Goal: Task Accomplishment & Management: Manage account settings

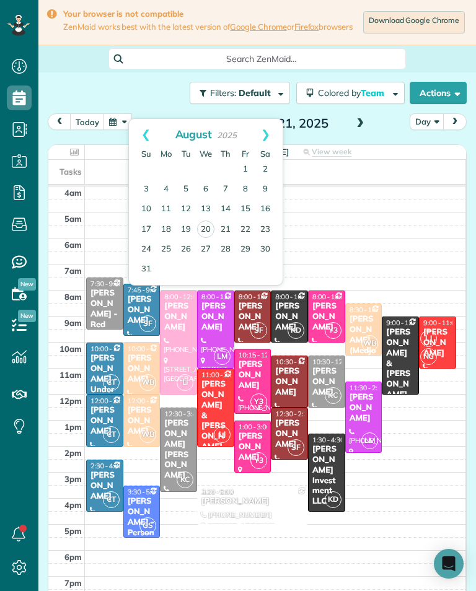
click at [164, 210] on link "11" at bounding box center [166, 210] width 20 height 20
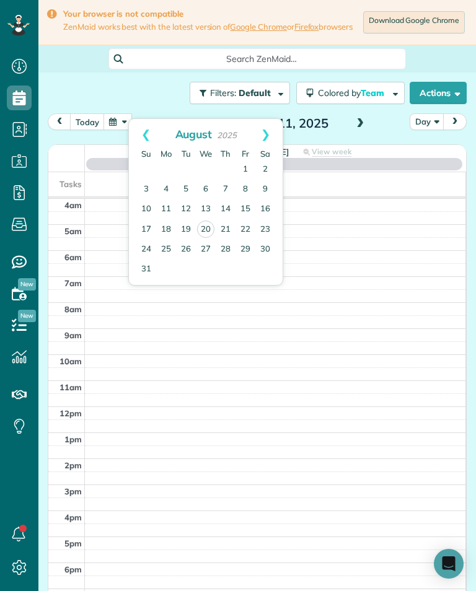
scroll to position [6, 6]
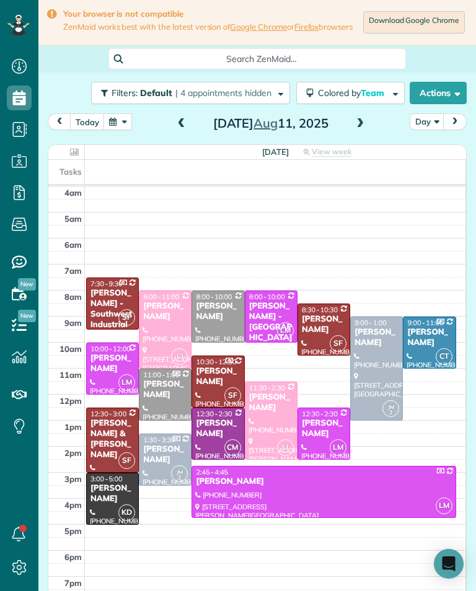
click at [104, 505] on div "Cristobal Tapia Montt" at bounding box center [112, 494] width 45 height 21
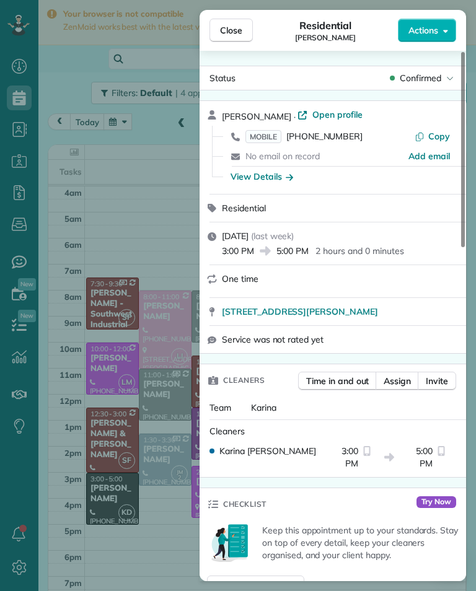
click at [99, 242] on div "Close Residential Cristobal Tapia Montt Actions Status Confirmed Cristobal Tapi…" at bounding box center [238, 295] width 476 height 591
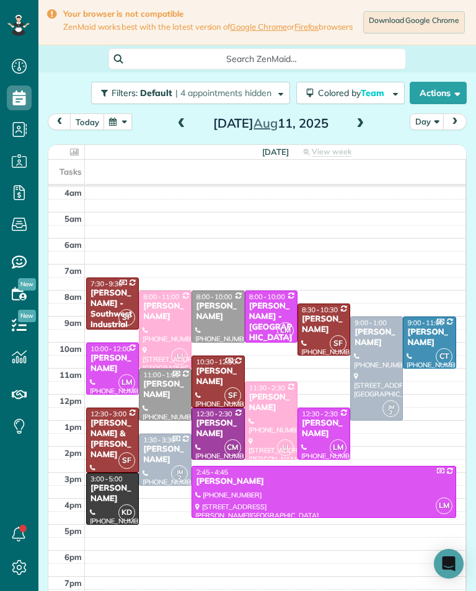
scroll to position [611, 38]
click at [377, 369] on div at bounding box center [376, 368] width 51 height 103
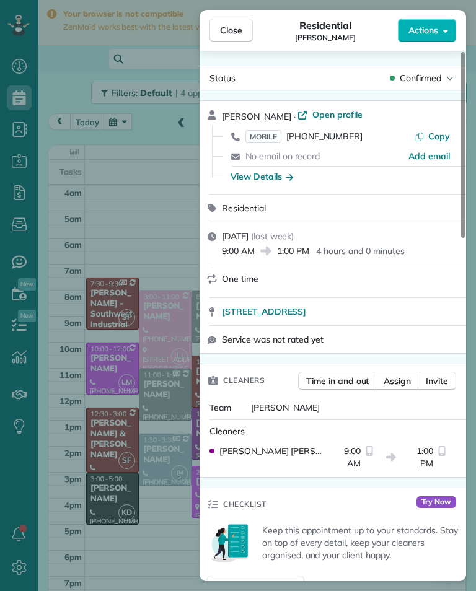
click at [338, 131] on span "(818) 515-7116" at bounding box center [324, 136] width 76 height 11
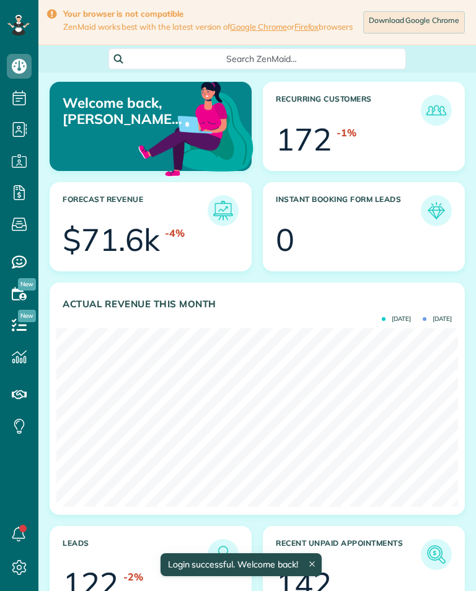
scroll to position [179, 402]
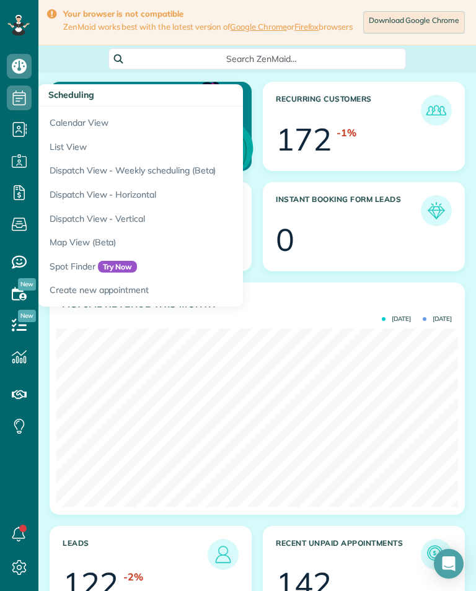
click at [53, 121] on link "Calendar View" at bounding box center [193, 121] width 310 height 29
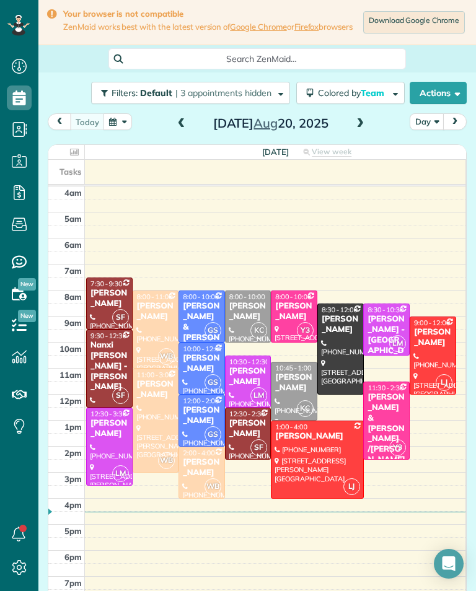
scroll to position [6, 6]
click at [263, 586] on td at bounding box center [275, 583] width 381 height 13
click at [363, 130] on span at bounding box center [360, 123] width 14 height 11
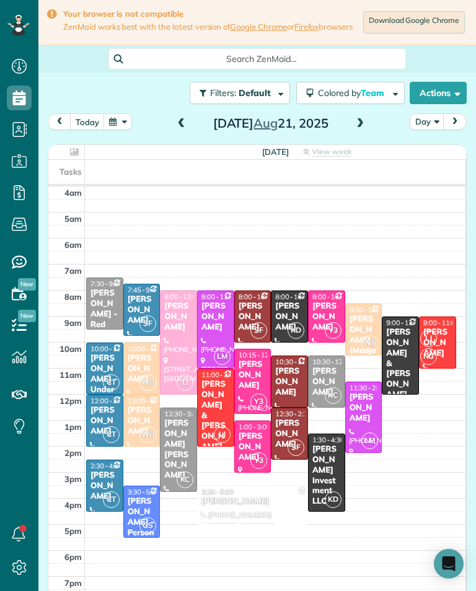
click at [258, 384] on div "[PERSON_NAME]" at bounding box center [253, 376] width 30 height 32
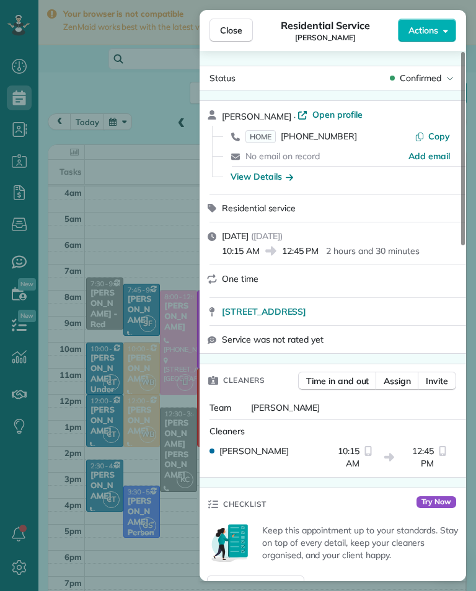
click at [316, 139] on span "[PHONE_NUMBER]" at bounding box center [319, 136] width 76 height 11
click at [223, 33] on span "Close" at bounding box center [231, 30] width 22 height 12
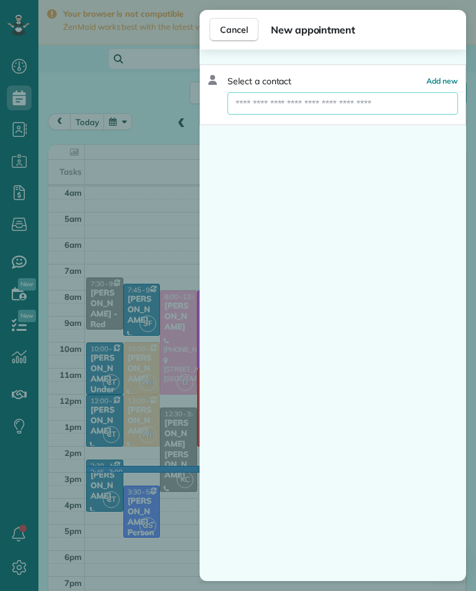
click at [241, 114] on input "text" at bounding box center [343, 103] width 231 height 22
type input "*****"
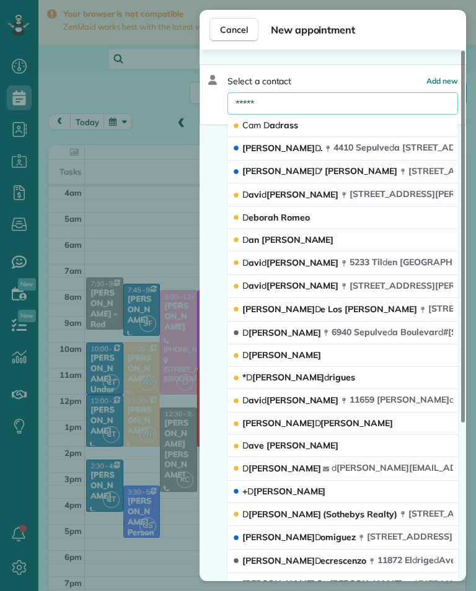
click at [254, 126] on span "Cam" at bounding box center [251, 125] width 19 height 11
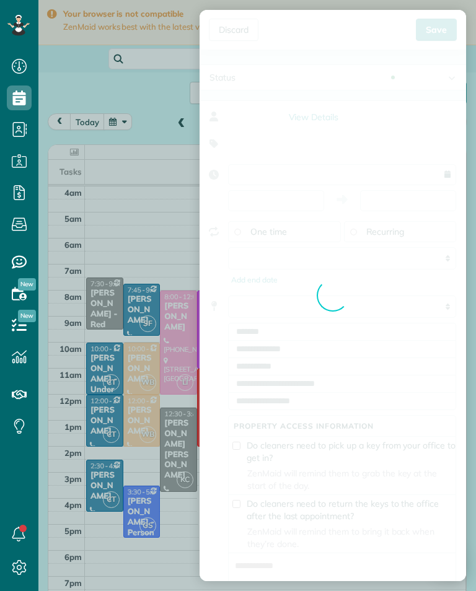
type input "**********"
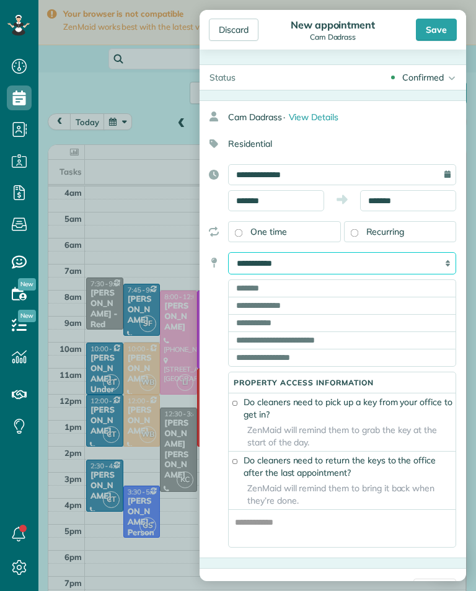
click at [441, 268] on select "**********" at bounding box center [342, 263] width 228 height 22
select select "******"
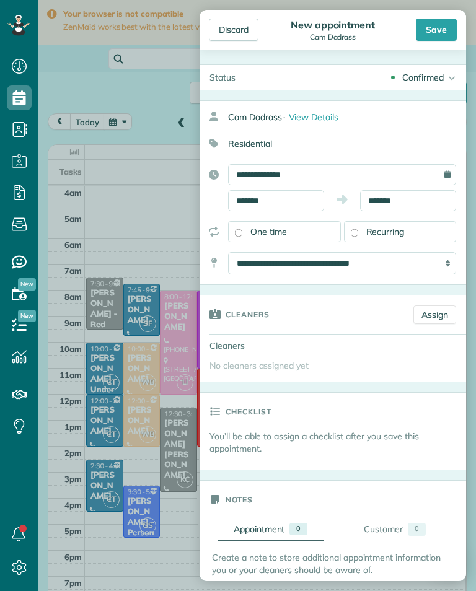
click at [440, 316] on link "Assign" at bounding box center [434, 315] width 43 height 19
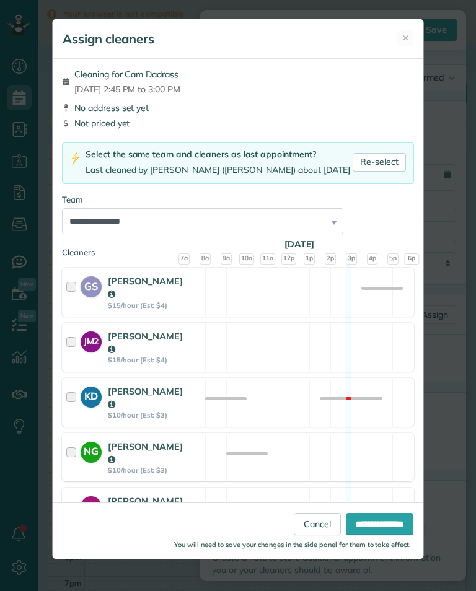
click at [404, 155] on link "Re-select" at bounding box center [379, 162] width 53 height 19
select select "**"
click at [389, 163] on link "Re-select" at bounding box center [379, 162] width 53 height 19
click at [382, 536] on input "**********" at bounding box center [380, 524] width 68 height 22
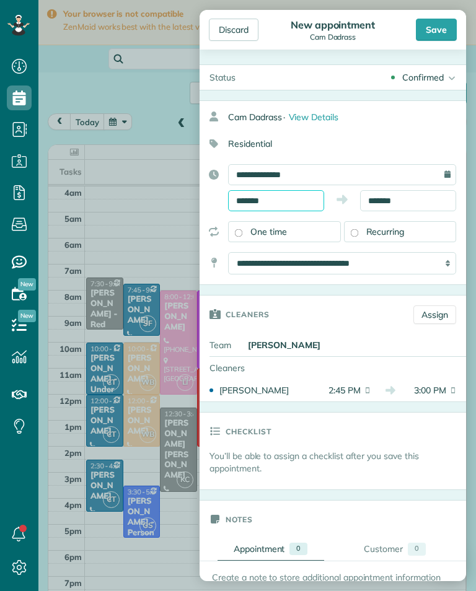
click at [319, 205] on body "Dashboard Scheduling Calendar View List View Dispatch View - Weekly scheduling …" at bounding box center [238, 295] width 476 height 591
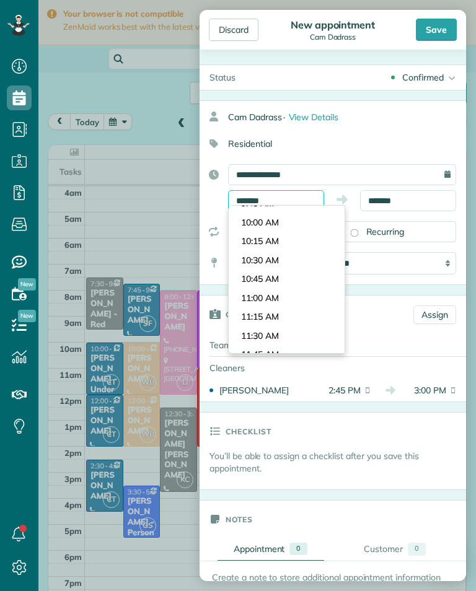
scroll to position [729, 0]
click at [312, 288] on body "Dashboard Scheduling Calendar View List View Dispatch View - Weekly scheduling …" at bounding box center [238, 295] width 476 height 591
type input "********"
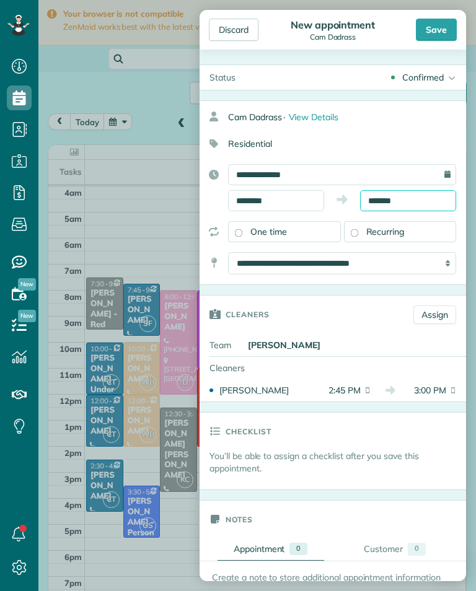
click at [426, 201] on input "*******" at bounding box center [408, 200] width 96 height 21
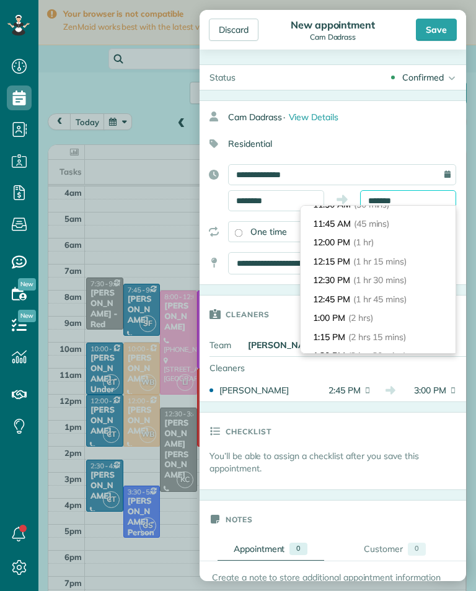
scroll to position [49, 0]
click at [392, 317] on li "1:00 PM (2 hrs)" at bounding box center [378, 317] width 155 height 19
type input "*******"
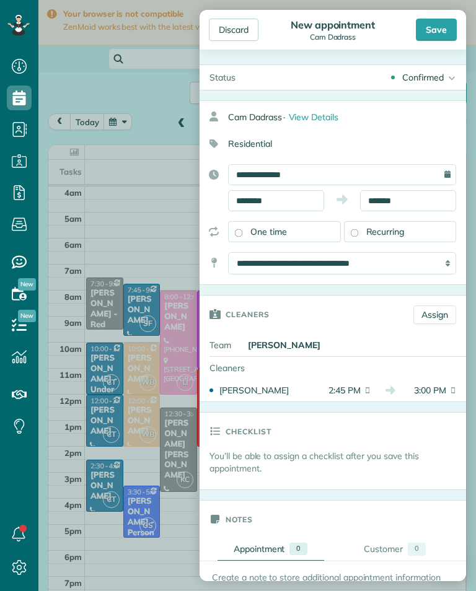
click at [446, 24] on div "Save" at bounding box center [436, 30] width 41 height 22
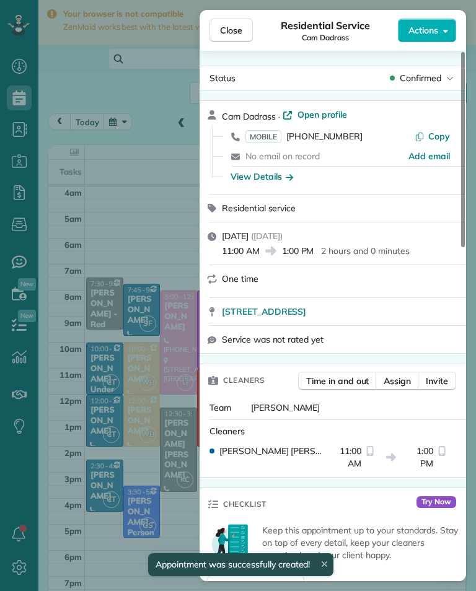
click at [105, 138] on div "Close Residential Service Cam Dadrass Actions Status Confirmed Cam Dadrass · Op…" at bounding box center [238, 295] width 476 height 591
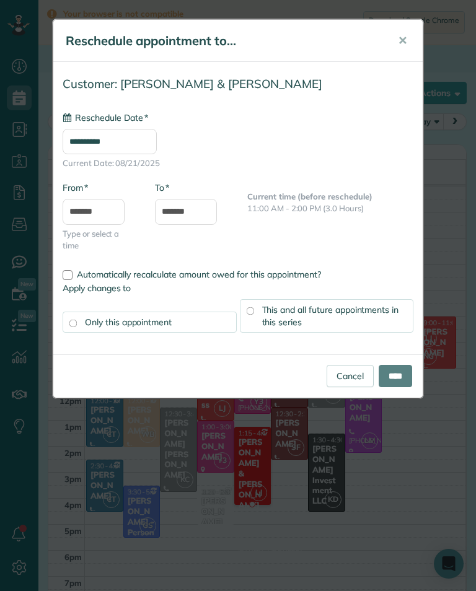
type input "**********"
click at [407, 375] on input "****" at bounding box center [395, 376] width 33 height 22
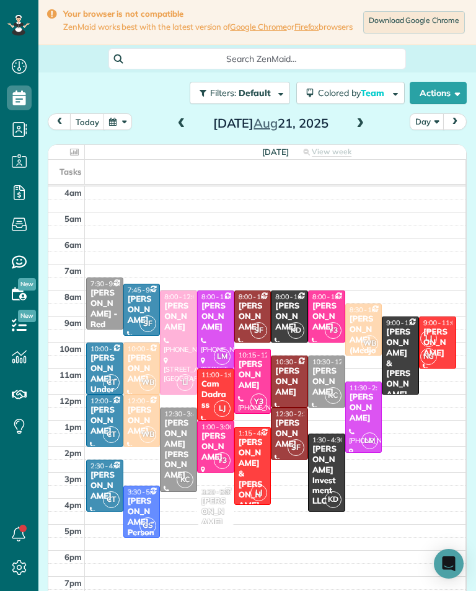
scroll to position [611, 38]
click at [115, 123] on button "button" at bounding box center [118, 121] width 29 height 17
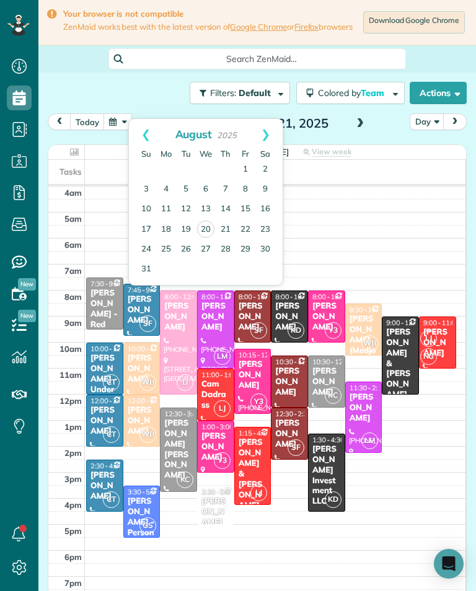
click at [148, 135] on link "Prev" at bounding box center [146, 134] width 34 height 31
click at [148, 136] on link "Prev" at bounding box center [146, 134] width 34 height 31
click at [154, 143] on link "Prev" at bounding box center [146, 134] width 34 height 31
click at [148, 134] on link "Prev" at bounding box center [146, 134] width 34 height 31
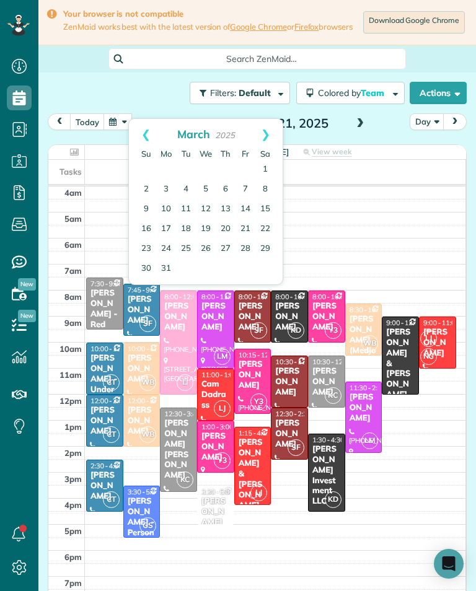
click at [148, 141] on link "Prev" at bounding box center [146, 134] width 34 height 31
click at [151, 138] on link "Prev" at bounding box center [146, 134] width 34 height 31
click at [224, 192] on link "9" at bounding box center [226, 190] width 20 height 20
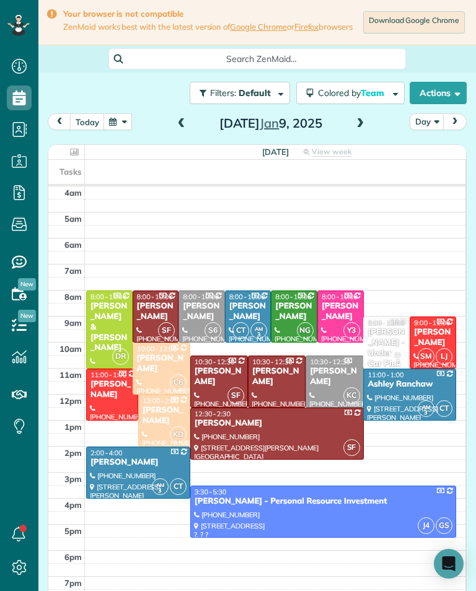
click at [379, 134] on div "[DATE] Day [DATE]" at bounding box center [257, 124] width 419 height 23
click at [360, 148] on div "[DATE] Day [DATE] [DATE] View week $2,810.00 43 Man Hours 18 Appointments All P…" at bounding box center [257, 362] width 419 height 498
click at [357, 130] on span at bounding box center [360, 123] width 14 height 11
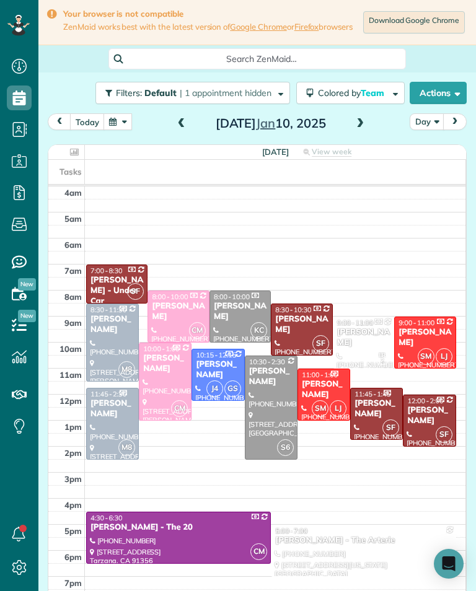
click at [120, 130] on button "button" at bounding box center [118, 121] width 29 height 17
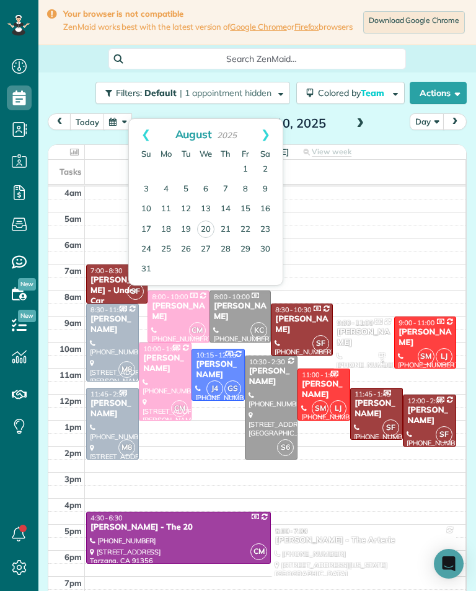
click at [154, 133] on link "Prev" at bounding box center [146, 134] width 34 height 31
click at [147, 136] on link "Prev" at bounding box center [146, 134] width 34 height 31
click at [150, 133] on link "Prev" at bounding box center [146, 134] width 34 height 31
click at [146, 133] on link "Prev" at bounding box center [146, 134] width 34 height 31
click at [145, 143] on link "Prev" at bounding box center [146, 134] width 34 height 31
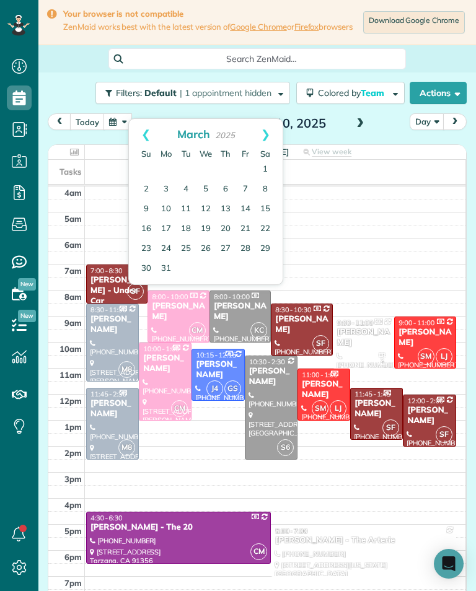
click at [144, 140] on link "Prev" at bounding box center [146, 134] width 34 height 31
click at [146, 138] on link "Prev" at bounding box center [146, 134] width 34 height 31
click at [229, 204] on link "16" at bounding box center [226, 210] width 20 height 20
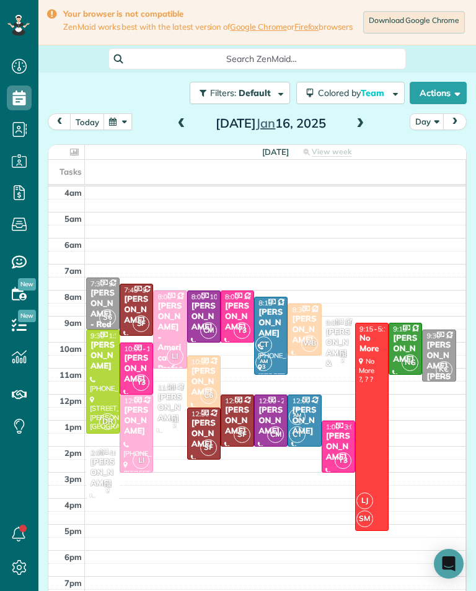
click at [206, 320] on div "[PERSON_NAME]" at bounding box center [204, 317] width 26 height 32
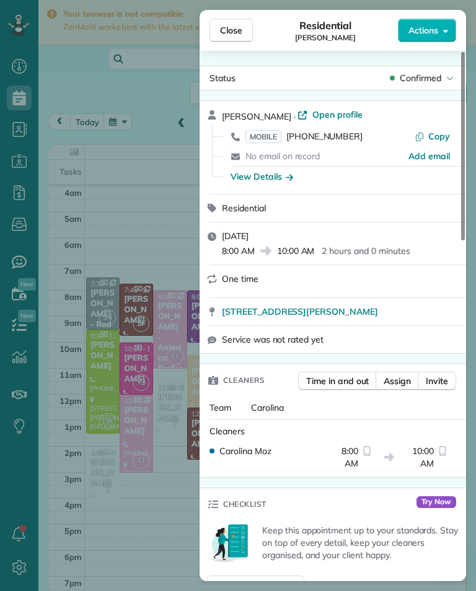
click at [338, 142] on span "MOBILE [PHONE_NUMBER]" at bounding box center [303, 136] width 117 height 12
click at [81, 451] on div "Close Residential [PERSON_NAME] Actions Status Confirmed [PERSON_NAME] · Open p…" at bounding box center [238, 295] width 476 height 591
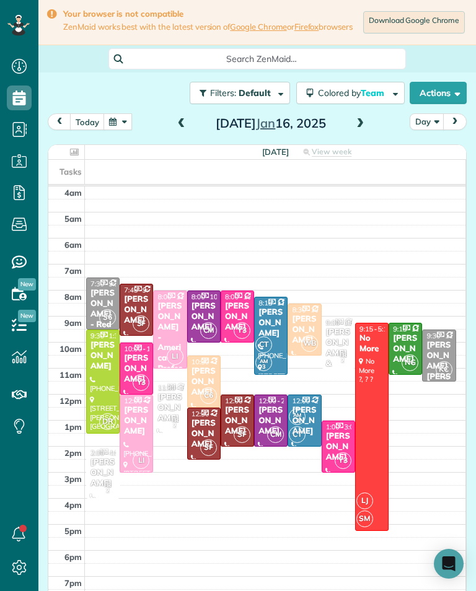
click at [98, 391] on div at bounding box center [103, 381] width 32 height 103
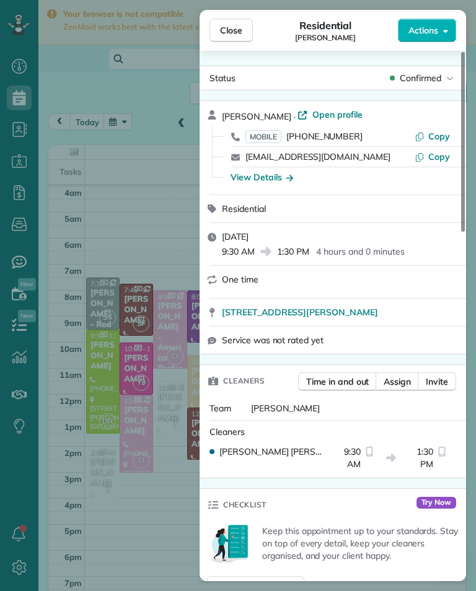
click at [343, 140] on span "[PHONE_NUMBER]" at bounding box center [324, 136] width 76 height 11
click at [156, 365] on div "Close Residential [PERSON_NAME] Actions Status Confirmed [PERSON_NAME] · Open p…" at bounding box center [238, 295] width 476 height 591
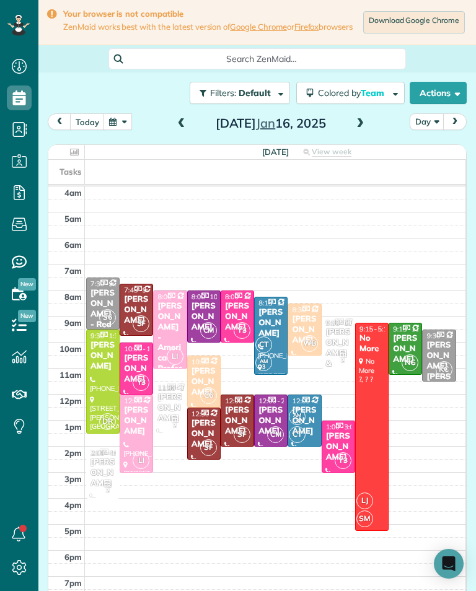
click at [170, 419] on div "ER 2" at bounding box center [175, 422] width 18 height 18
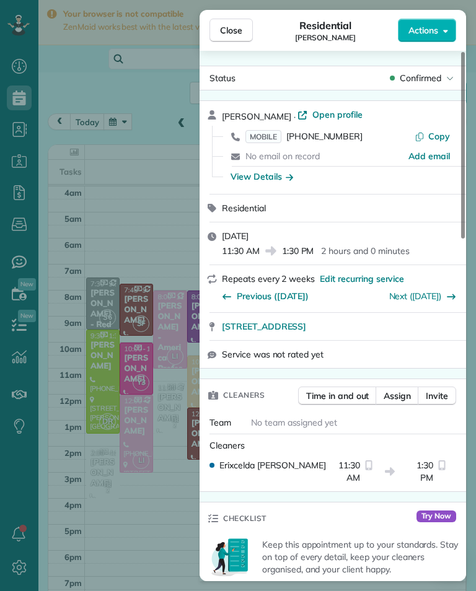
click at [99, 121] on div "Close Residential [PERSON_NAME] Actions Status Confirmed [PERSON_NAME] · Open p…" at bounding box center [238, 295] width 476 height 591
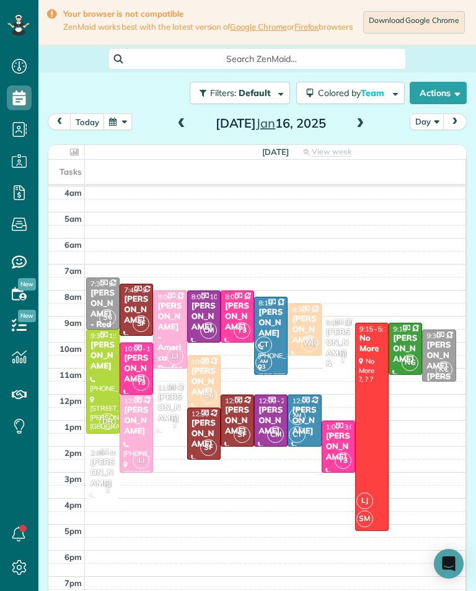
click at [348, 133] on div "[DATE]" at bounding box center [271, 123] width 198 height 20
click at [363, 128] on span at bounding box center [360, 123] width 14 height 11
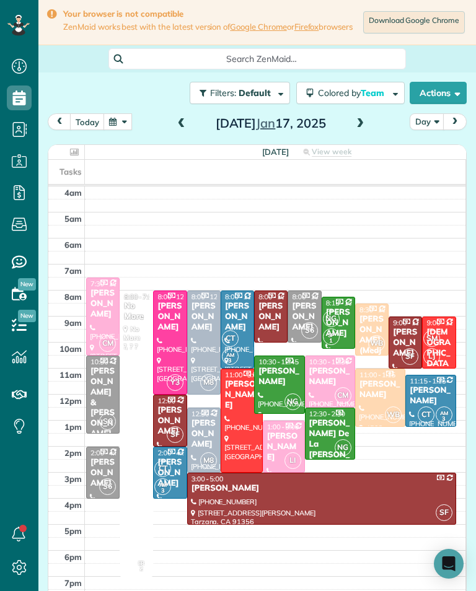
click at [208, 436] on div "[PERSON_NAME]" at bounding box center [204, 434] width 26 height 32
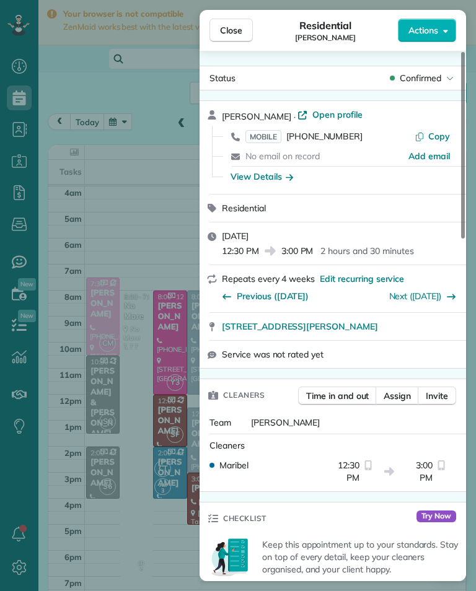
click at [332, 142] on span "MOBILE [PHONE_NUMBER]" at bounding box center [303, 136] width 117 height 12
click at [243, 38] on button "Close" at bounding box center [231, 31] width 43 height 24
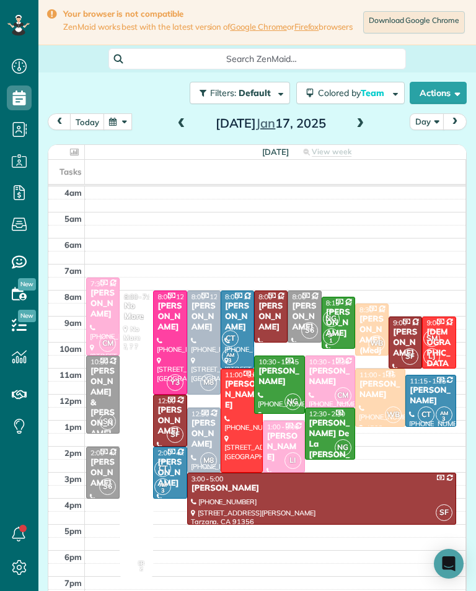
click at [208, 341] on div at bounding box center [204, 342] width 32 height 103
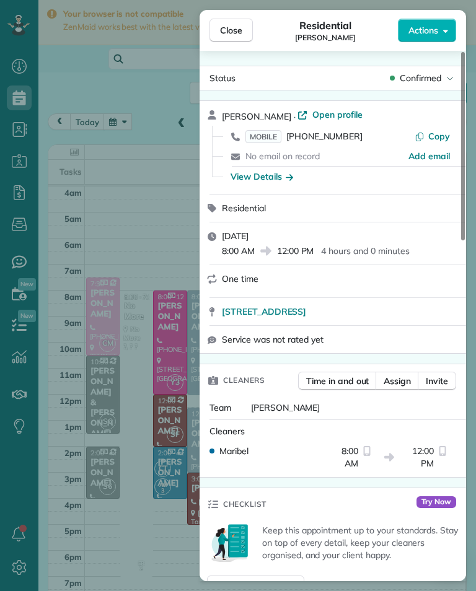
click at [332, 140] on span "[PHONE_NUMBER]" at bounding box center [324, 136] width 76 height 11
click at [101, 116] on div "Close Residential [PERSON_NAME] Actions Status Confirmed [PERSON_NAME] · Open p…" at bounding box center [238, 295] width 476 height 591
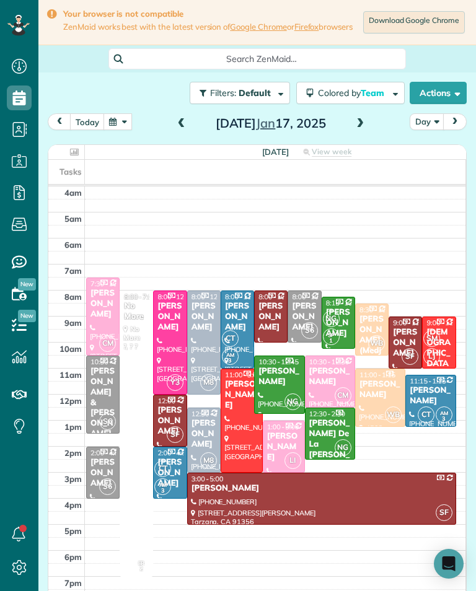
click at [363, 123] on span at bounding box center [360, 123] width 14 height 11
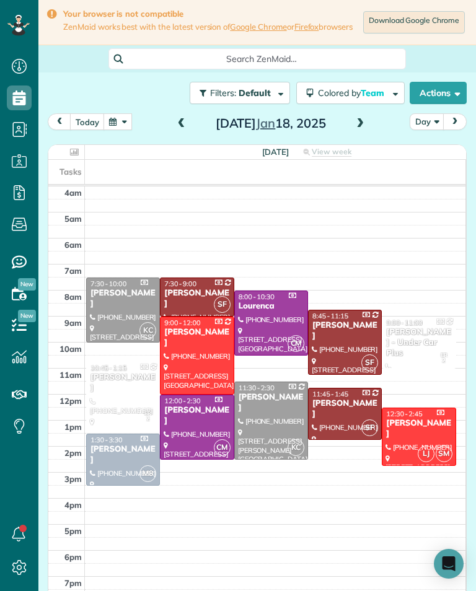
click at [120, 130] on button "button" at bounding box center [118, 121] width 29 height 17
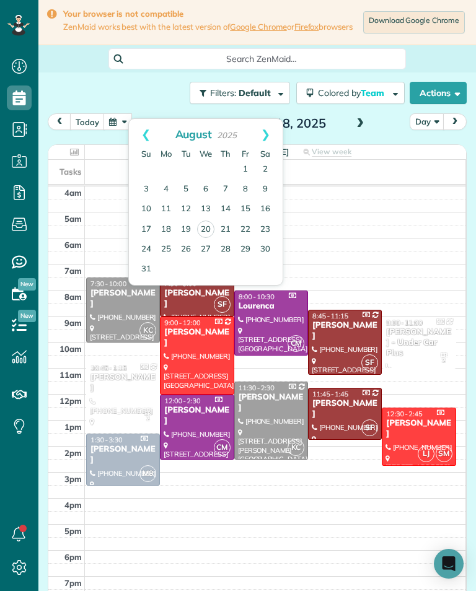
click at [153, 126] on link "Prev" at bounding box center [146, 134] width 34 height 31
click at [148, 136] on link "Prev" at bounding box center [146, 134] width 34 height 31
click at [137, 132] on link "Prev" at bounding box center [146, 134] width 34 height 31
click at [135, 128] on link "Prev" at bounding box center [146, 134] width 34 height 31
click at [135, 130] on link "Prev" at bounding box center [146, 134] width 34 height 31
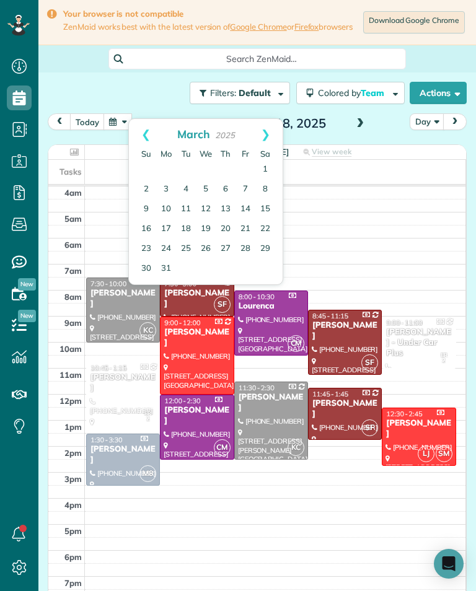
click at [138, 131] on link "Prev" at bounding box center [146, 134] width 34 height 31
click at [135, 127] on link "Prev" at bounding box center [146, 134] width 34 height 31
click at [229, 229] on link "23" at bounding box center [226, 229] width 20 height 20
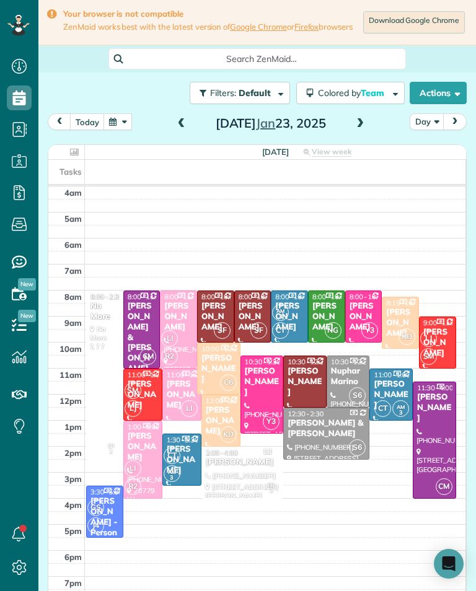
click at [436, 430] on div at bounding box center [434, 440] width 42 height 116
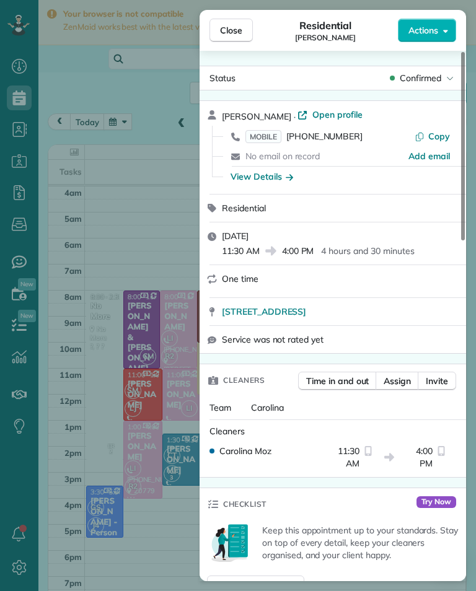
click at [325, 139] on span "[PHONE_NUMBER]" at bounding box center [324, 136] width 76 height 11
click at [97, 210] on div "Close Residential [PERSON_NAME] Actions Status Confirmed [PERSON_NAME] · Open p…" at bounding box center [238, 295] width 476 height 591
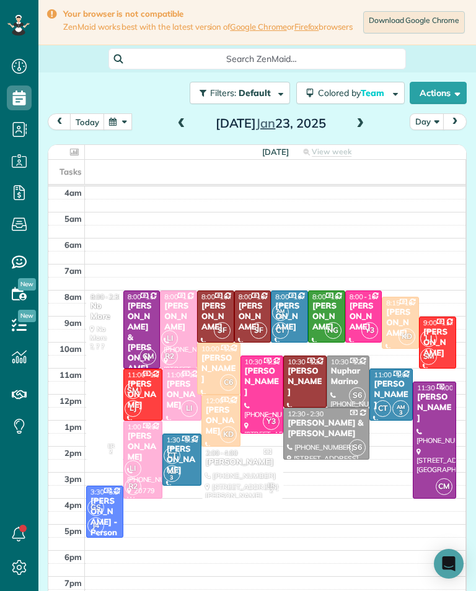
click at [258, 474] on div at bounding box center [242, 473] width 81 height 51
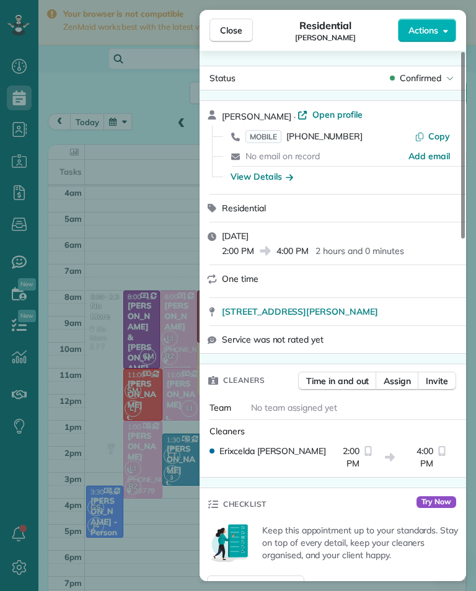
click at [322, 142] on span "MOBILE [PHONE_NUMBER]" at bounding box center [303, 136] width 117 height 12
click at [121, 192] on div "Close Residential [PERSON_NAME] Actions Status Confirmed [PERSON_NAME] · Open p…" at bounding box center [238, 295] width 476 height 591
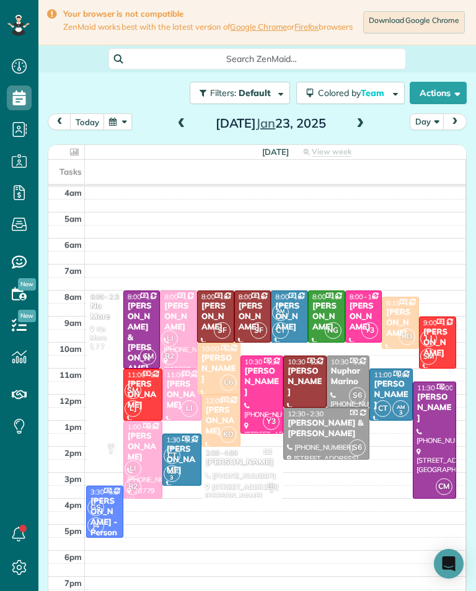
click at [365, 133] on span at bounding box center [360, 124] width 14 height 19
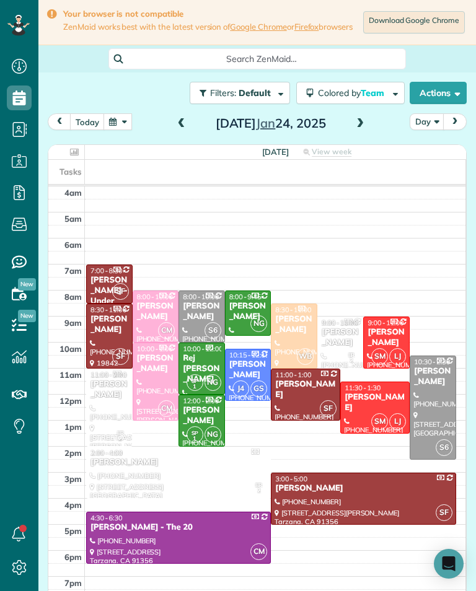
click at [337, 343] on div "[PERSON_NAME]" at bounding box center [340, 337] width 39 height 21
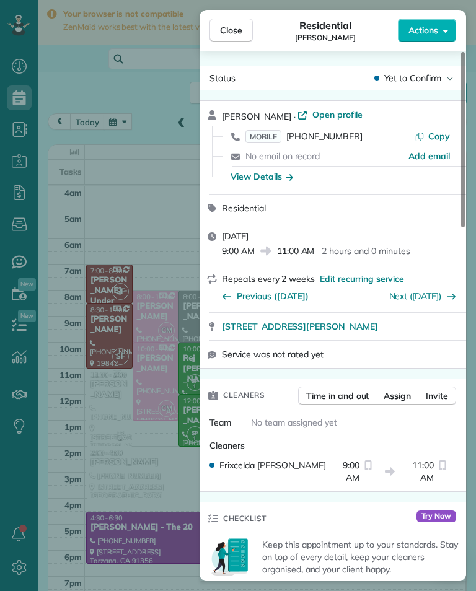
click at [330, 141] on span "[PHONE_NUMBER]" at bounding box center [324, 136] width 76 height 11
click at [107, 140] on div "Close Residential [PERSON_NAME] Actions Status Yet to Confirm [PERSON_NAME] · O…" at bounding box center [238, 295] width 476 height 591
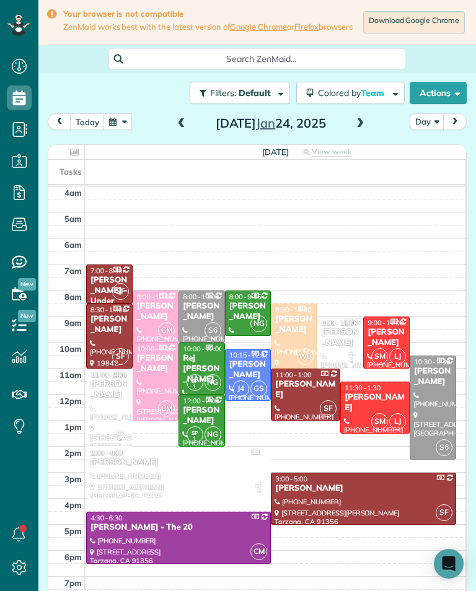
click at [358, 130] on span at bounding box center [360, 123] width 14 height 11
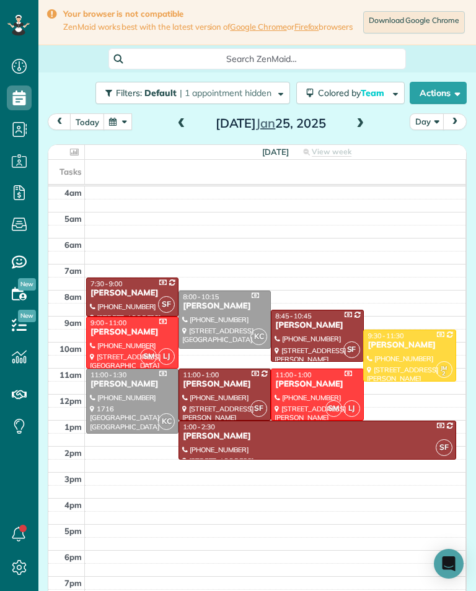
click at [222, 324] on div at bounding box center [224, 320] width 91 height 58
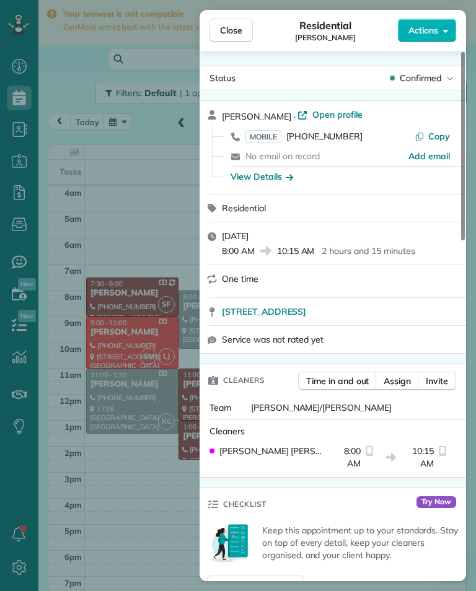
click at [328, 132] on span "[PHONE_NUMBER]" at bounding box center [324, 136] width 76 height 11
click at [87, 485] on div "Close Residential [PERSON_NAME] Actions Status Confirmed [PERSON_NAME] · Open p…" at bounding box center [238, 295] width 476 height 591
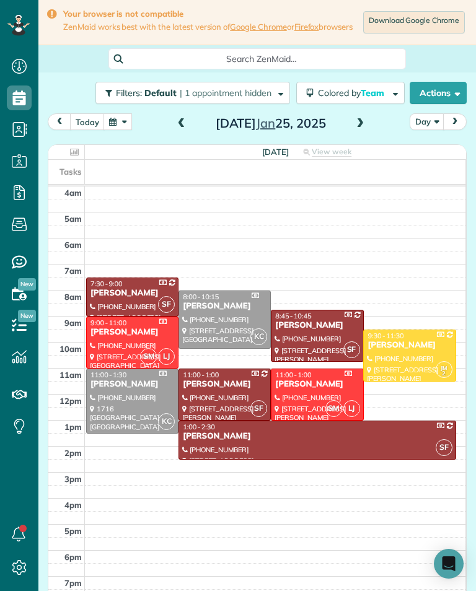
click at [103, 405] on div at bounding box center [132, 401] width 91 height 64
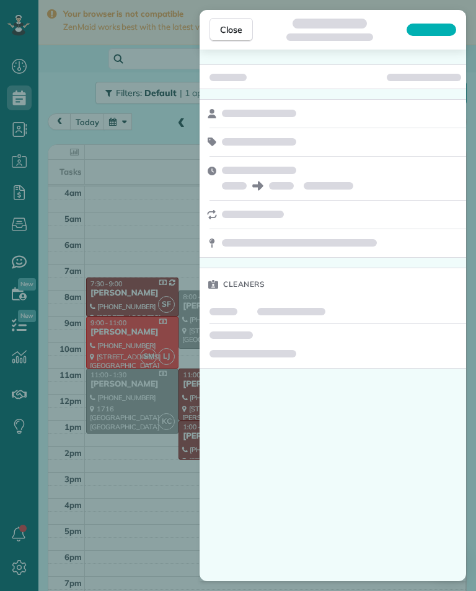
click at [117, 468] on div "Close Cleaners" at bounding box center [238, 295] width 476 height 591
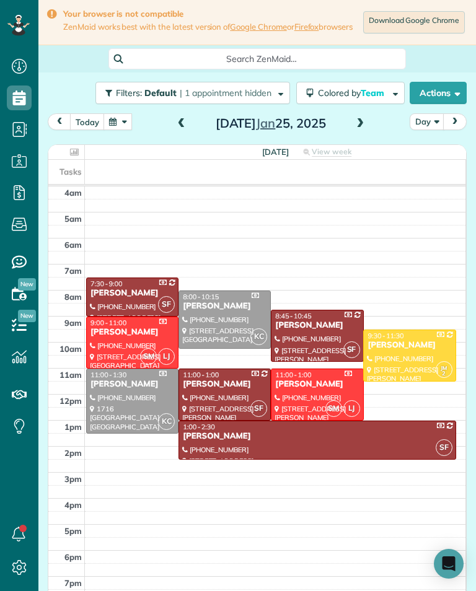
click at [122, 130] on button "button" at bounding box center [118, 121] width 29 height 17
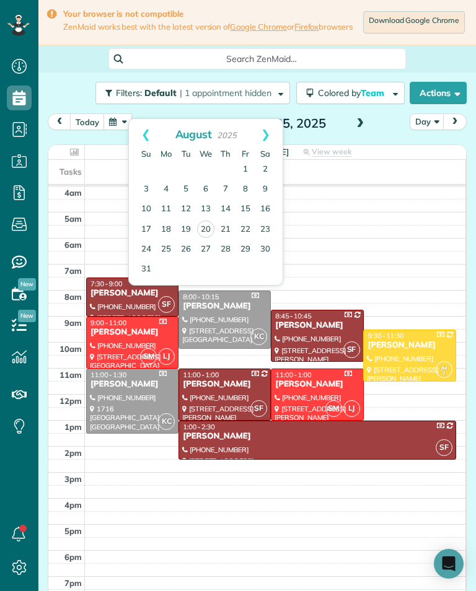
click at [134, 134] on link "Prev" at bounding box center [146, 134] width 34 height 31
click at [135, 135] on link "Prev" at bounding box center [146, 134] width 34 height 31
click at [135, 136] on link "Prev" at bounding box center [146, 134] width 34 height 31
click at [134, 137] on link "Prev" at bounding box center [146, 134] width 34 height 31
click at [130, 135] on link "Prev" at bounding box center [146, 134] width 34 height 31
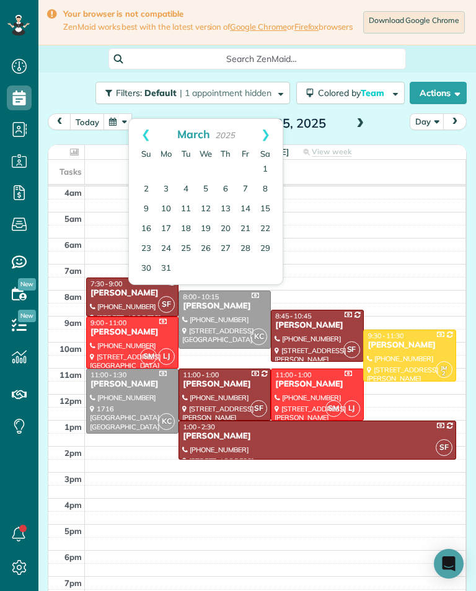
click at [130, 133] on link "Prev" at bounding box center [146, 134] width 34 height 31
click at [139, 141] on link "Prev" at bounding box center [146, 134] width 34 height 31
click at [231, 246] on link "30" at bounding box center [226, 249] width 20 height 20
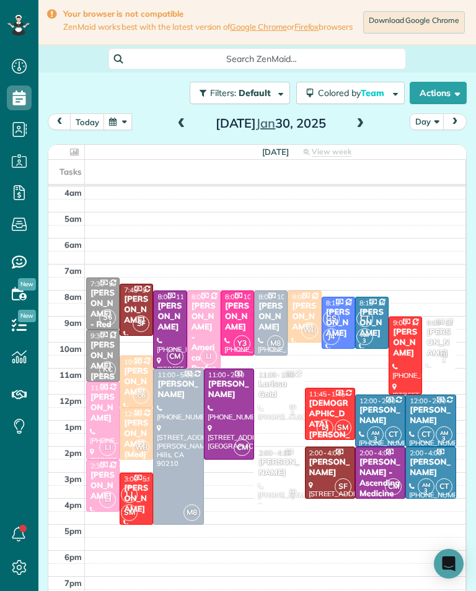
click at [270, 319] on div "[PERSON_NAME]" at bounding box center [271, 317] width 26 height 32
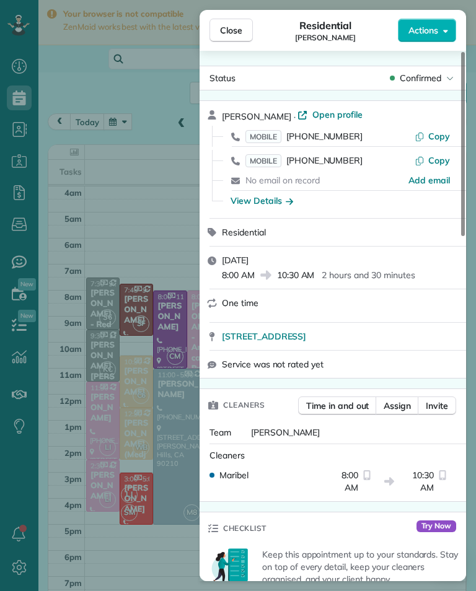
click at [332, 151] on div "MOBILE [PHONE_NUMBER] Copy" at bounding box center [340, 161] width 237 height 20
click at [329, 160] on span "[PHONE_NUMBER]" at bounding box center [324, 160] width 76 height 11
click at [343, 139] on span "[PHONE_NUMBER]" at bounding box center [324, 136] width 76 height 11
click at [234, 31] on span "Close" at bounding box center [231, 30] width 22 height 12
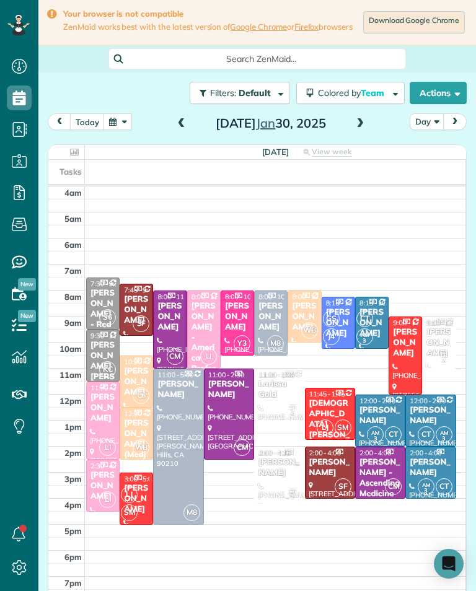
scroll to position [611, 38]
click at [165, 324] on div "[PERSON_NAME]" at bounding box center [170, 317] width 26 height 32
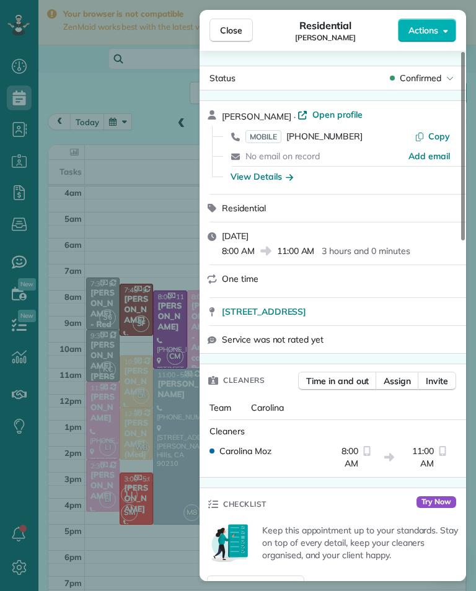
click at [335, 140] on span "[PHONE_NUMBER]" at bounding box center [324, 136] width 76 height 11
click at [100, 469] on div "Close Residential [PERSON_NAME] Actions Status Confirmed [PERSON_NAME] · Open p…" at bounding box center [238, 295] width 476 height 591
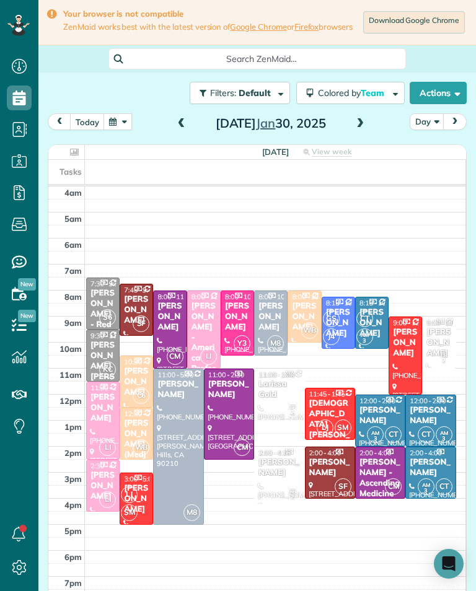
click at [228, 411] on div at bounding box center [229, 414] width 49 height 90
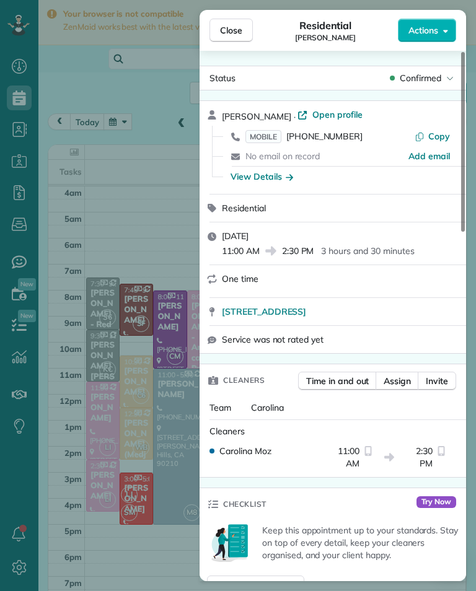
click at [329, 142] on span "MOBILE [PHONE_NUMBER]" at bounding box center [303, 136] width 117 height 12
click at [86, 498] on div "Close Residential [PERSON_NAME] Actions Status Confirmed [PERSON_NAME] · Open p…" at bounding box center [238, 295] width 476 height 591
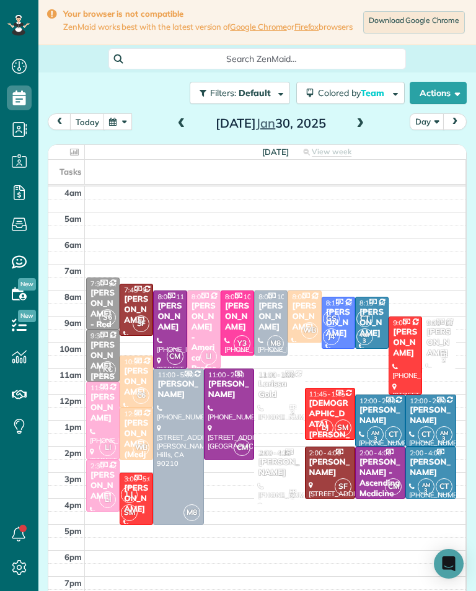
click at [358, 133] on span at bounding box center [360, 124] width 14 height 19
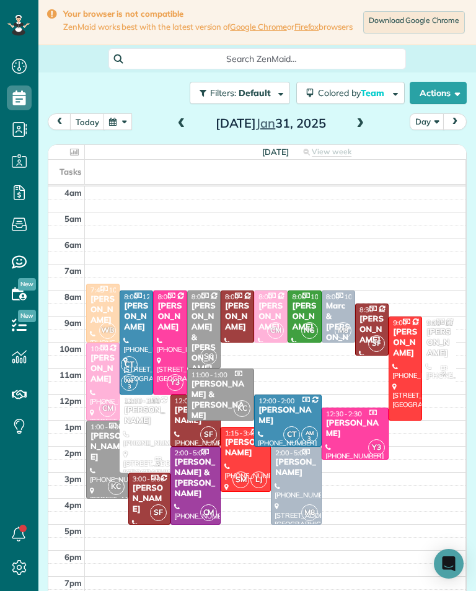
click at [294, 475] on div "[PERSON_NAME]" at bounding box center [296, 467] width 43 height 21
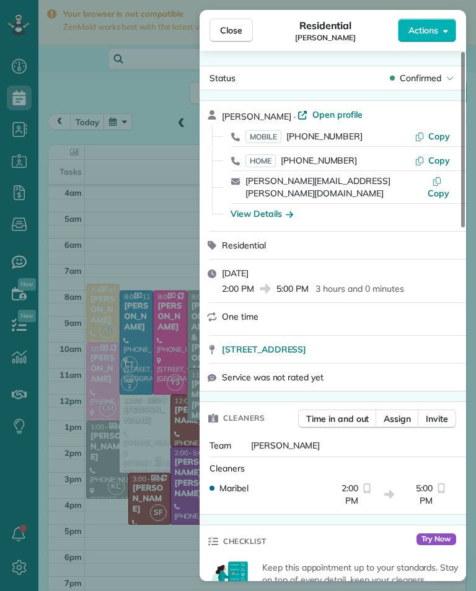
click at [332, 139] on span "[PHONE_NUMBER]" at bounding box center [324, 136] width 76 height 11
click at [92, 456] on div "Close Residential [PERSON_NAME] Actions Status Confirmed [PERSON_NAME] · Open p…" at bounding box center [238, 295] width 476 height 591
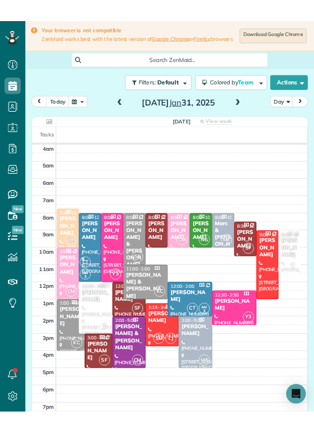
scroll to position [611, 38]
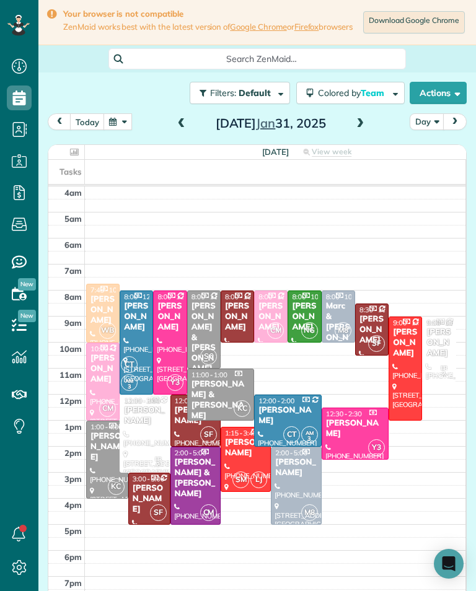
click at [343, 316] on div "Marc & [PERSON_NAME]" at bounding box center [338, 327] width 26 height 52
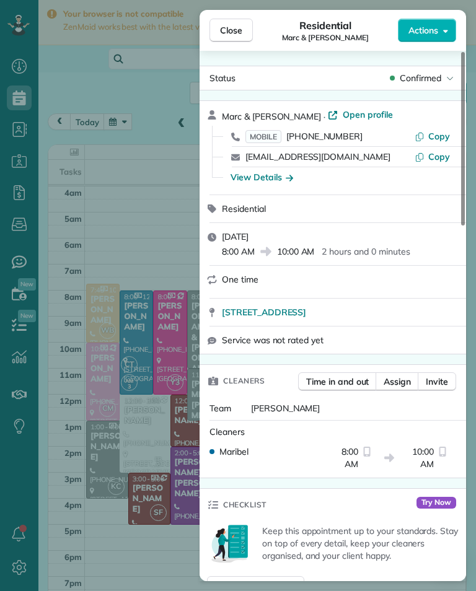
scroll to position [611, 38]
click at [336, 138] on span "[PHONE_NUMBER]" at bounding box center [324, 136] width 76 height 11
click at [119, 249] on div "Close Residential [PERSON_NAME] & [PERSON_NAME] Actions Status Confirmed [PERSO…" at bounding box center [238, 295] width 476 height 591
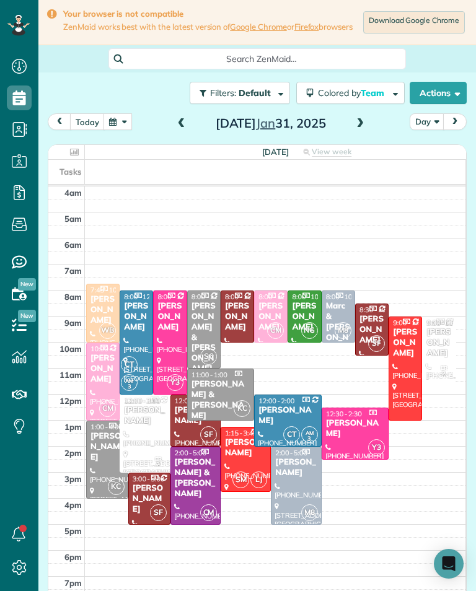
click at [165, 325] on div "[PERSON_NAME]" at bounding box center [170, 317] width 26 height 32
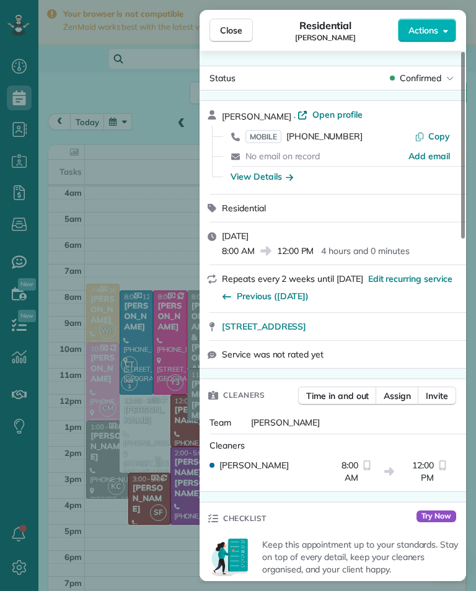
click at [341, 141] on span "[PHONE_NUMBER]" at bounding box center [324, 136] width 76 height 11
click at [84, 492] on div "Close Residential [PERSON_NAME] Actions Status Confirmed [PERSON_NAME] · Open p…" at bounding box center [238, 295] width 476 height 591
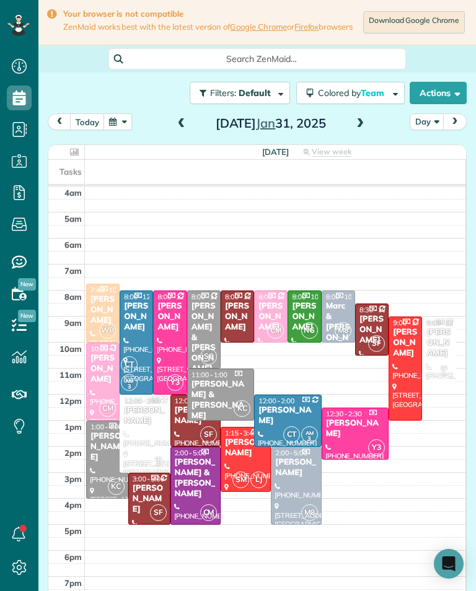
click at [357, 440] on div "[PERSON_NAME]" at bounding box center [355, 428] width 60 height 21
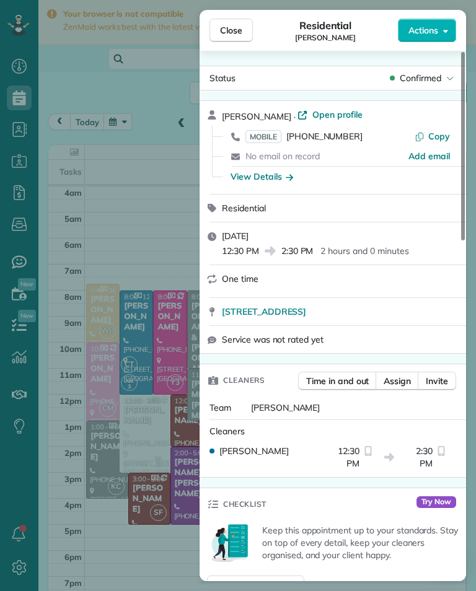
click at [337, 141] on span "[PHONE_NUMBER]" at bounding box center [324, 136] width 76 height 11
click at [241, 30] on span "Close" at bounding box center [231, 30] width 22 height 12
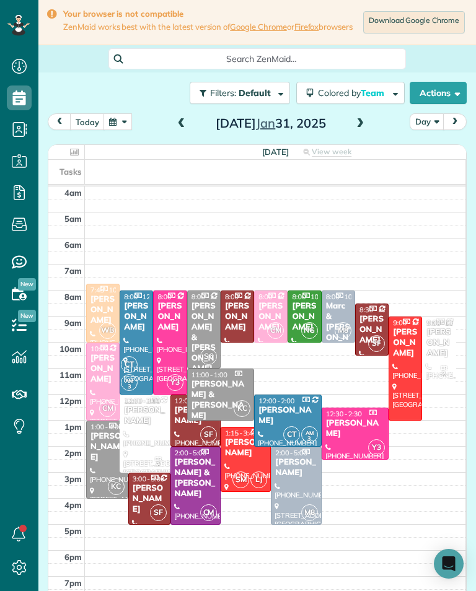
click at [128, 128] on button "button" at bounding box center [118, 121] width 29 height 17
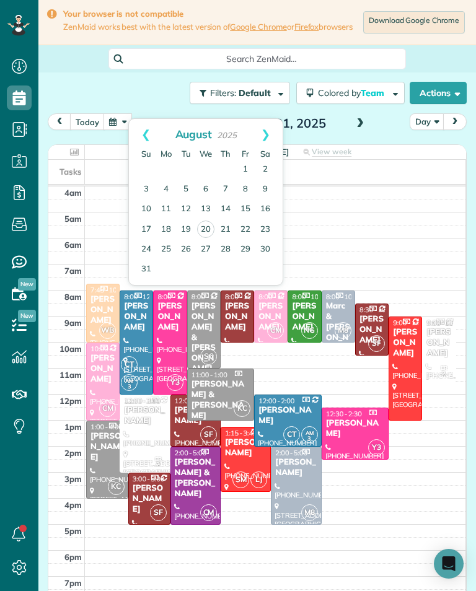
click at [143, 132] on link "Prev" at bounding box center [146, 134] width 34 height 31
click at [138, 135] on link "Prev" at bounding box center [146, 134] width 34 height 31
click at [146, 132] on link "Prev" at bounding box center [146, 134] width 34 height 31
click at [144, 136] on link "Prev" at bounding box center [146, 134] width 34 height 31
click at [146, 138] on link "Prev" at bounding box center [146, 134] width 34 height 31
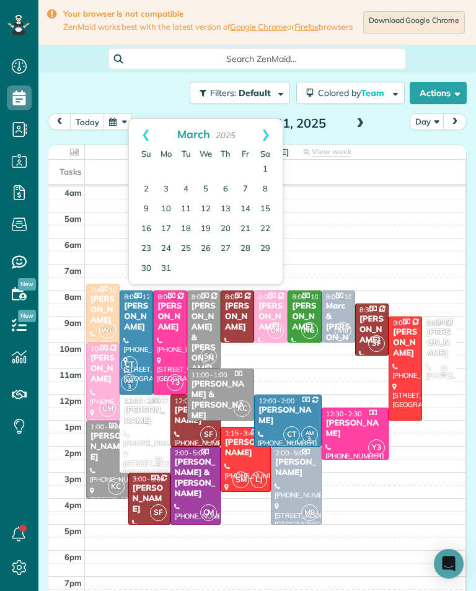
click at [143, 130] on link "Prev" at bounding box center [146, 134] width 34 height 31
click at [229, 187] on link "6" at bounding box center [226, 190] width 20 height 20
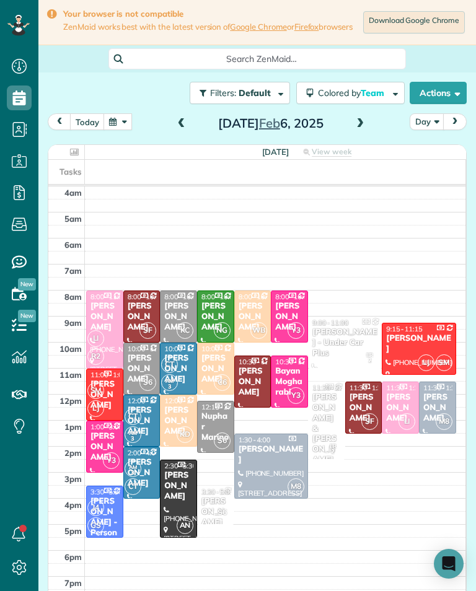
scroll to position [611, 38]
click at [92, 125] on button "today" at bounding box center [87, 121] width 35 height 17
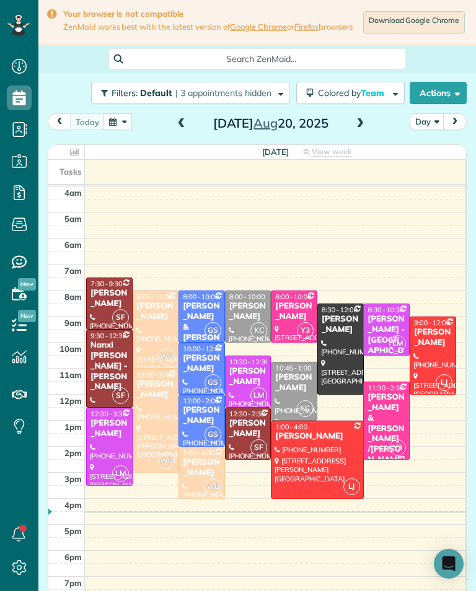
click at [364, 130] on span at bounding box center [360, 123] width 14 height 11
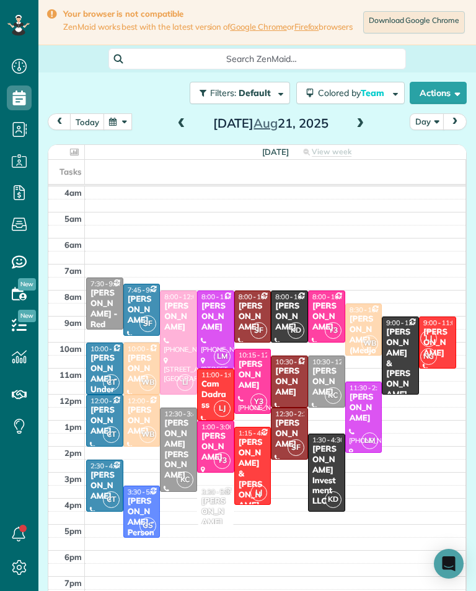
click at [180, 351] on div at bounding box center [179, 342] width 36 height 103
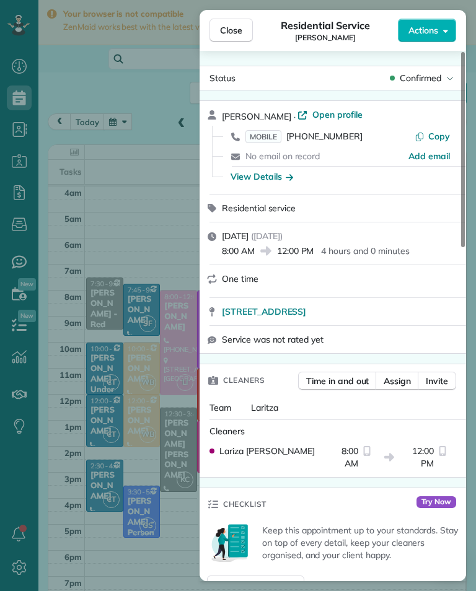
click at [284, 180] on div "View Details" at bounding box center [262, 176] width 63 height 12
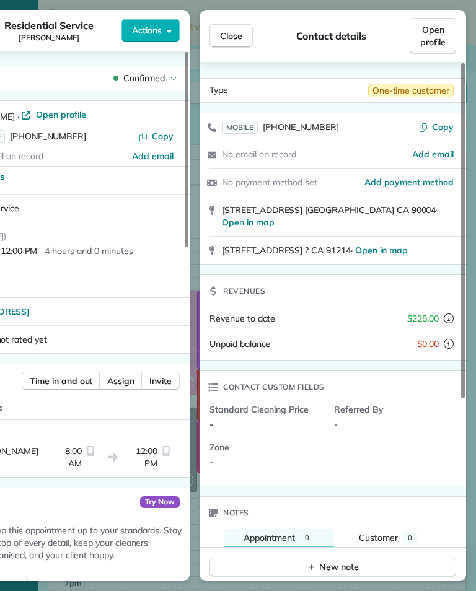
click at [246, 40] on button "Close" at bounding box center [231, 36] width 43 height 24
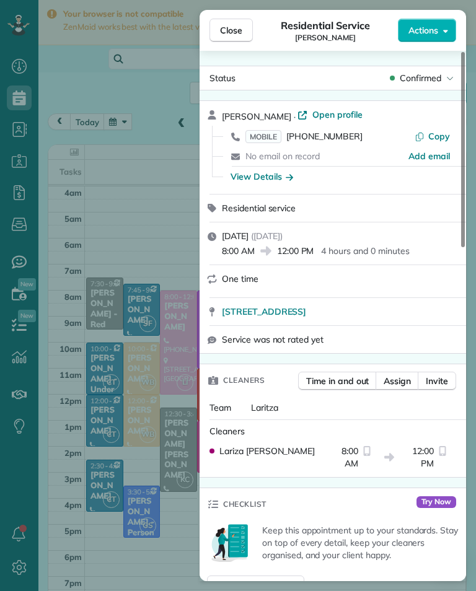
click at [334, 142] on span "MOBILE [PHONE_NUMBER]" at bounding box center [303, 136] width 117 height 12
click at [136, 404] on div "Close Residential Service [PERSON_NAME] Actions Status Confirmed [PERSON_NAME] …" at bounding box center [238, 295] width 476 height 591
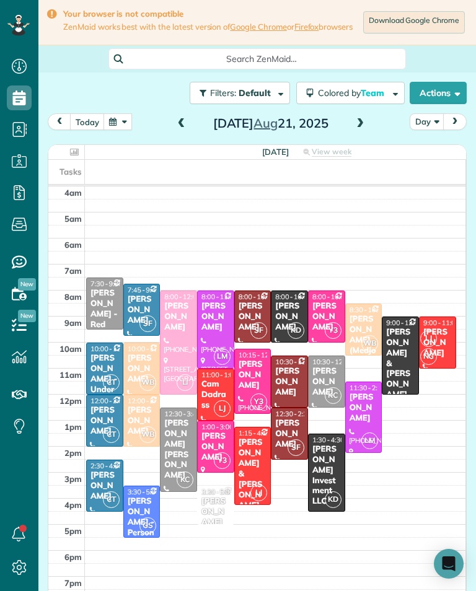
scroll to position [611, 38]
click at [365, 130] on span at bounding box center [360, 123] width 14 height 11
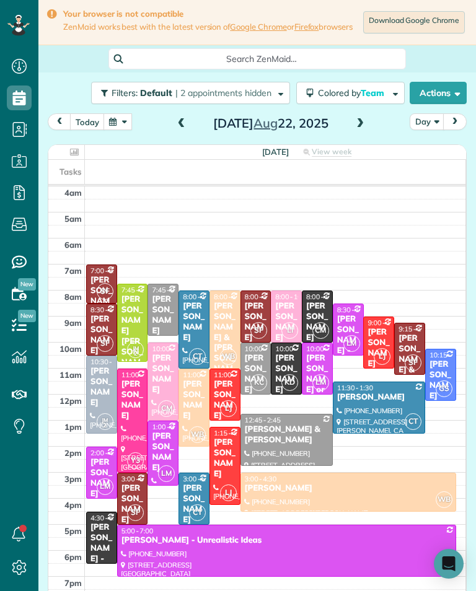
click at [172, 384] on div "[PERSON_NAME]" at bounding box center [163, 374] width 24 height 42
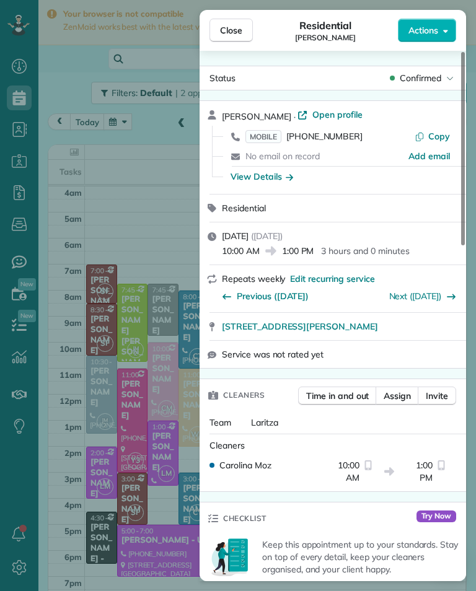
click at [90, 133] on div "Close Residential [PERSON_NAME] Actions Status Confirmed [PERSON_NAME] · Open p…" at bounding box center [238, 295] width 476 height 591
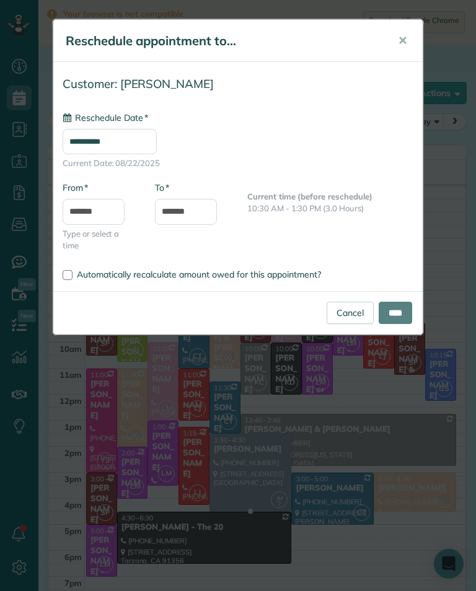
type input "**********"
click at [401, 317] on input "****" at bounding box center [395, 313] width 33 height 22
